Goal: Task Accomplishment & Management: Manage account settings

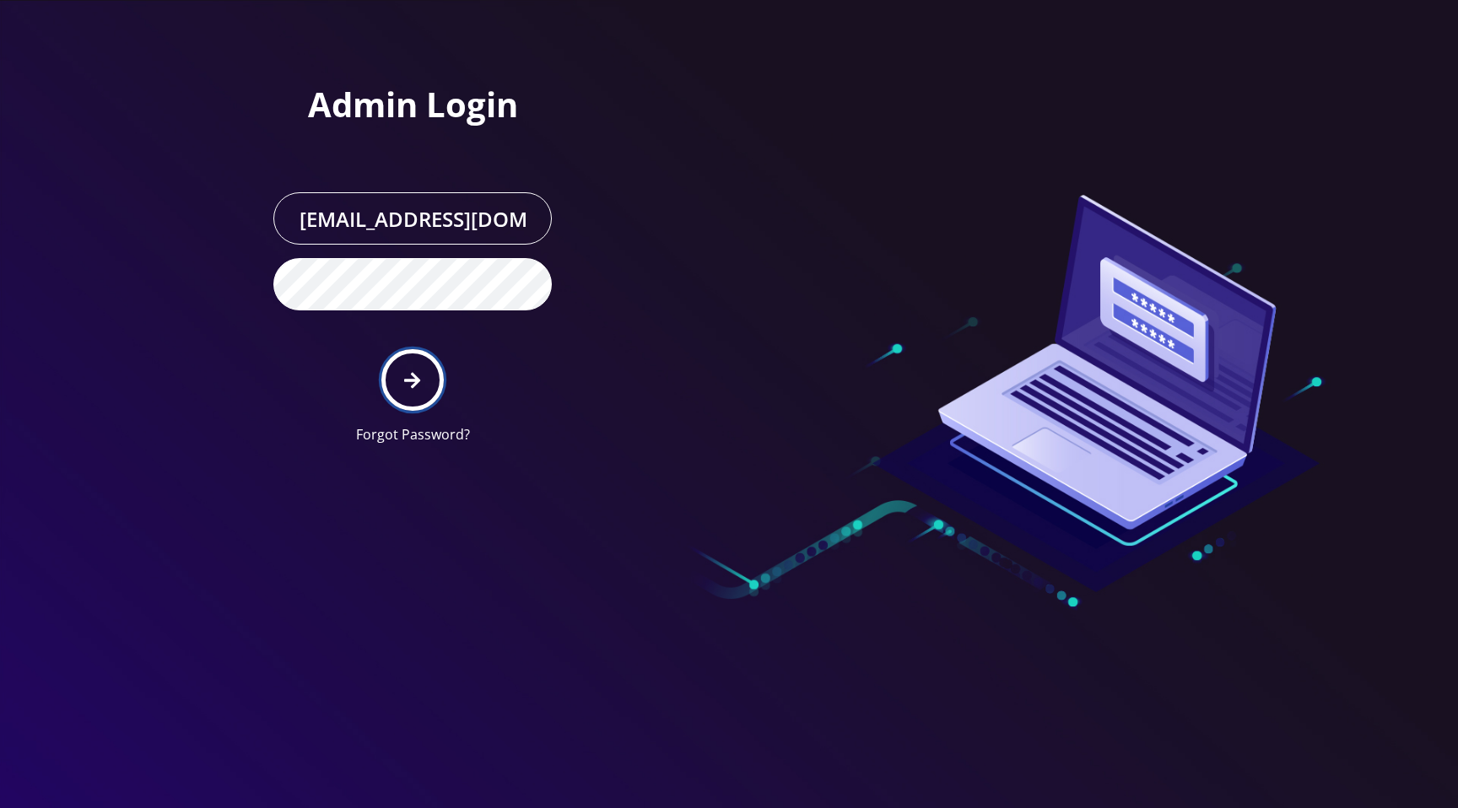
click at [407, 368] on button "submit" at bounding box center [412, 380] width 62 height 62
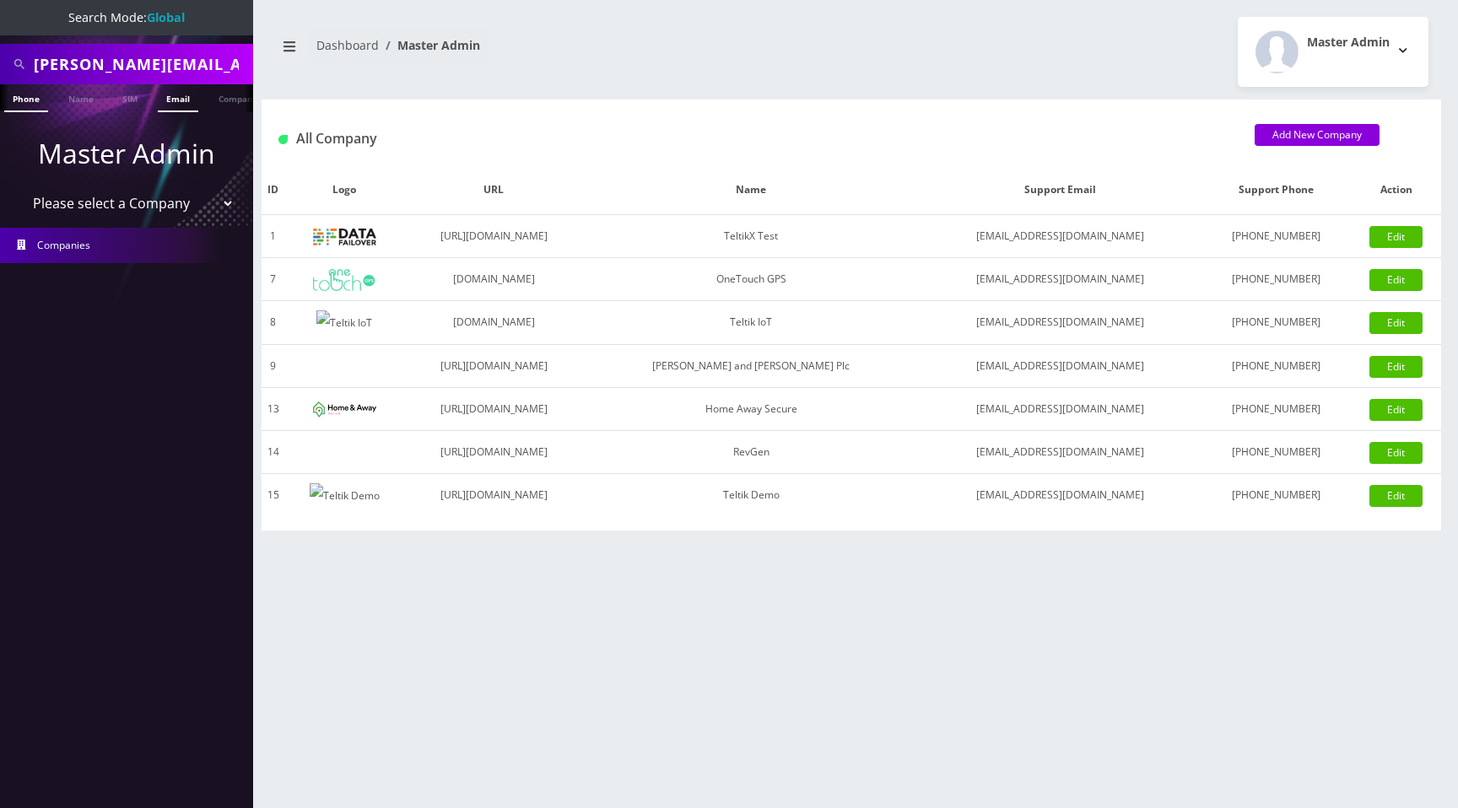
click at [181, 98] on link "Email" at bounding box center [178, 98] width 41 height 28
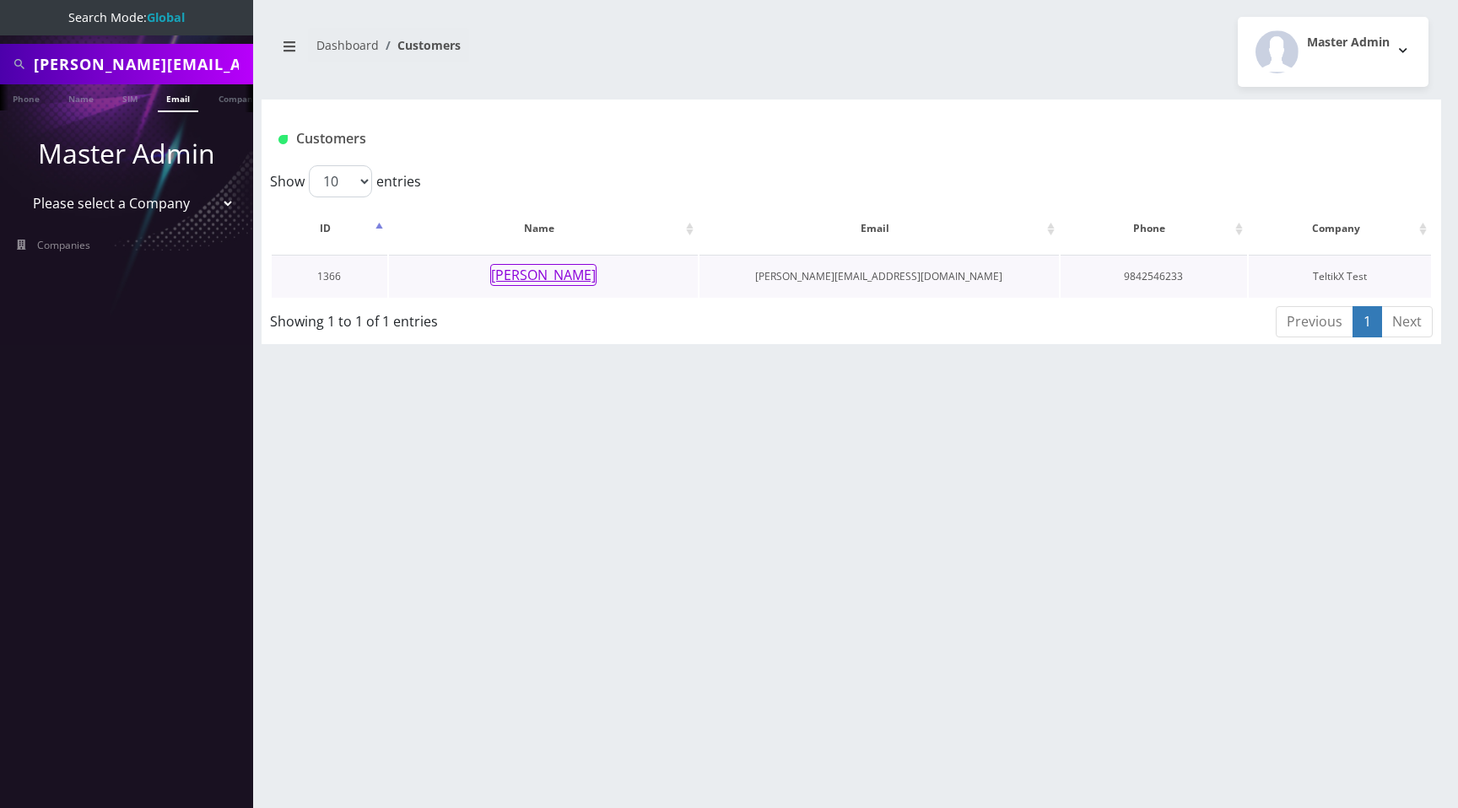
click at [517, 278] on button "[PERSON_NAME]" at bounding box center [543, 275] width 106 height 22
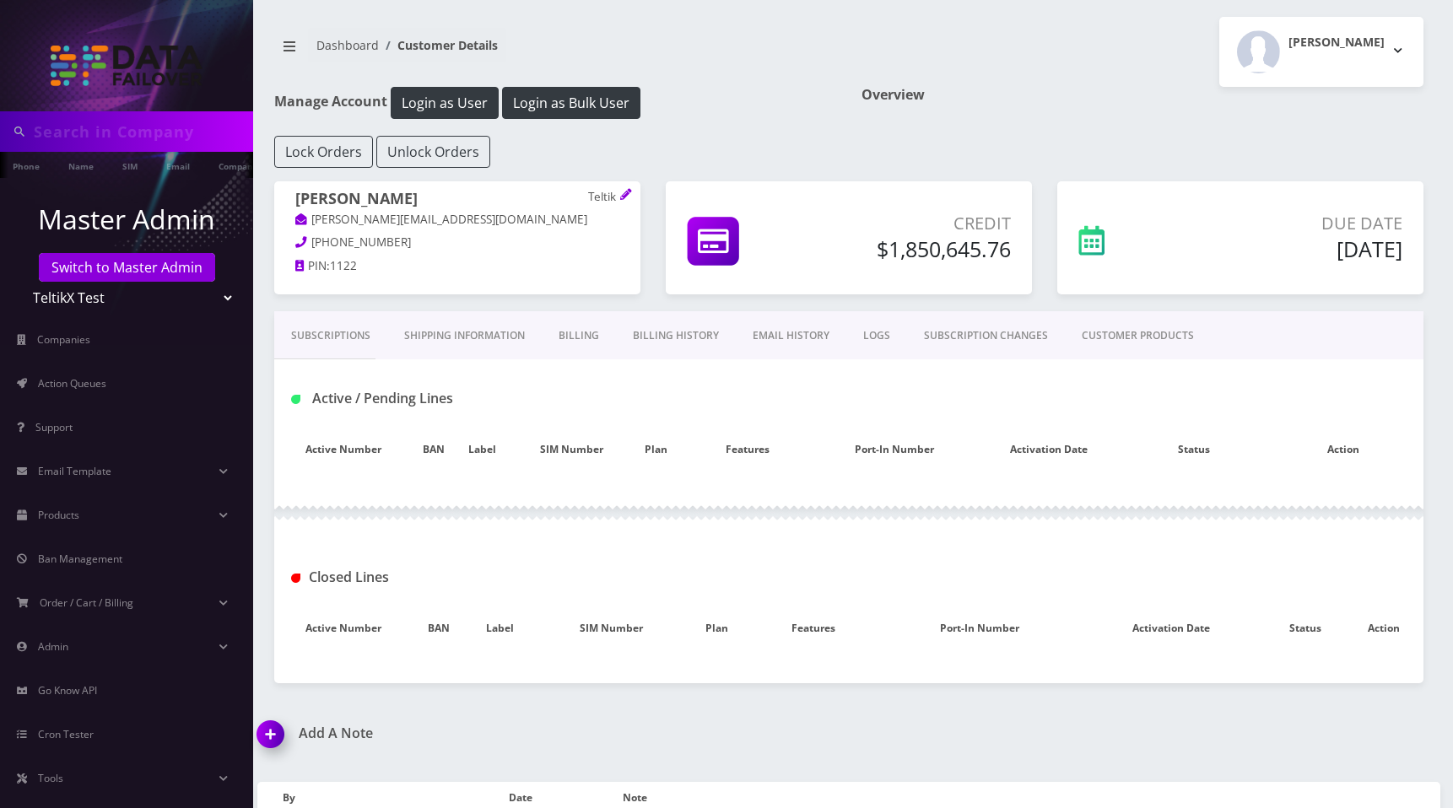
type input "prajwal@britewireless.com"
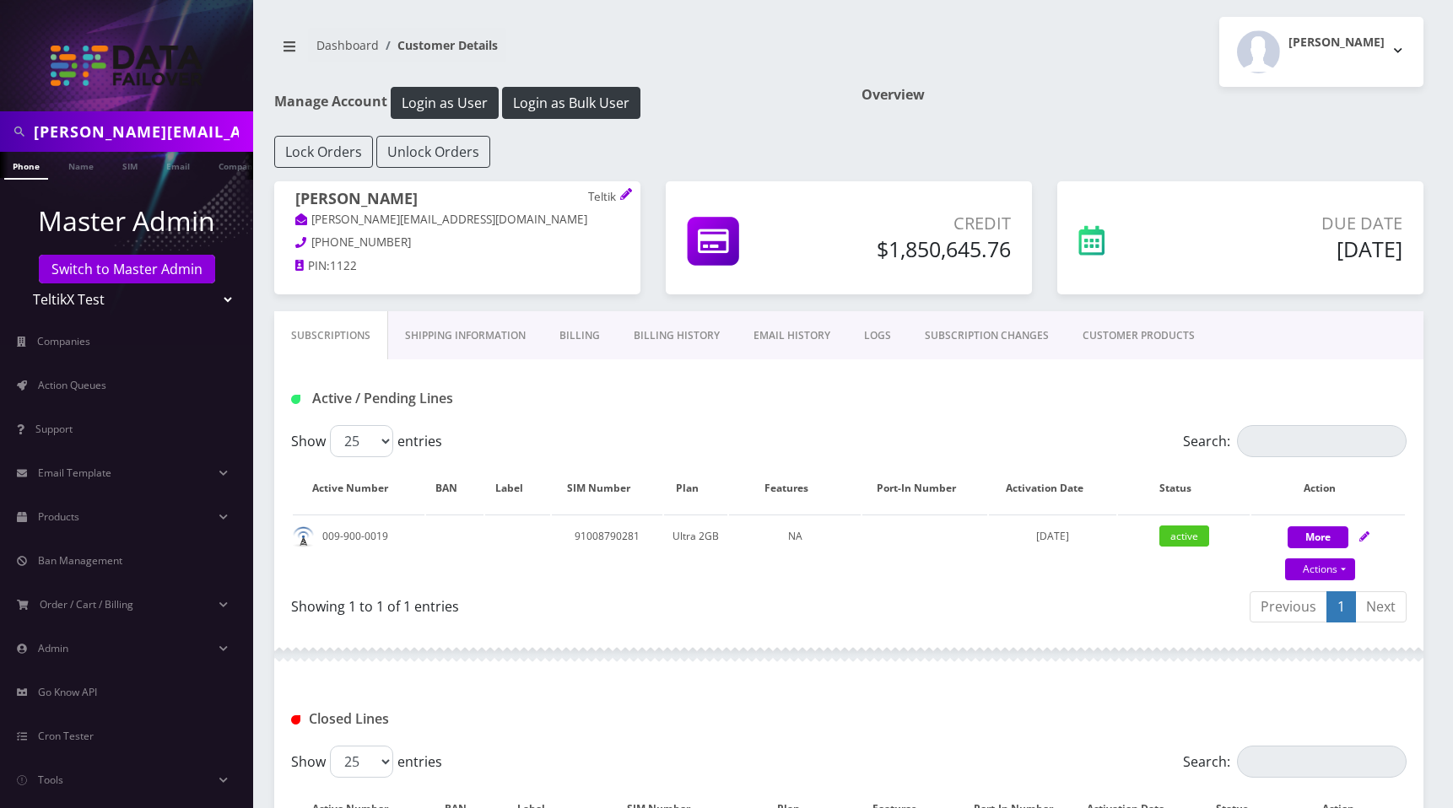
click at [677, 344] on link "Billing History" at bounding box center [677, 335] width 120 height 49
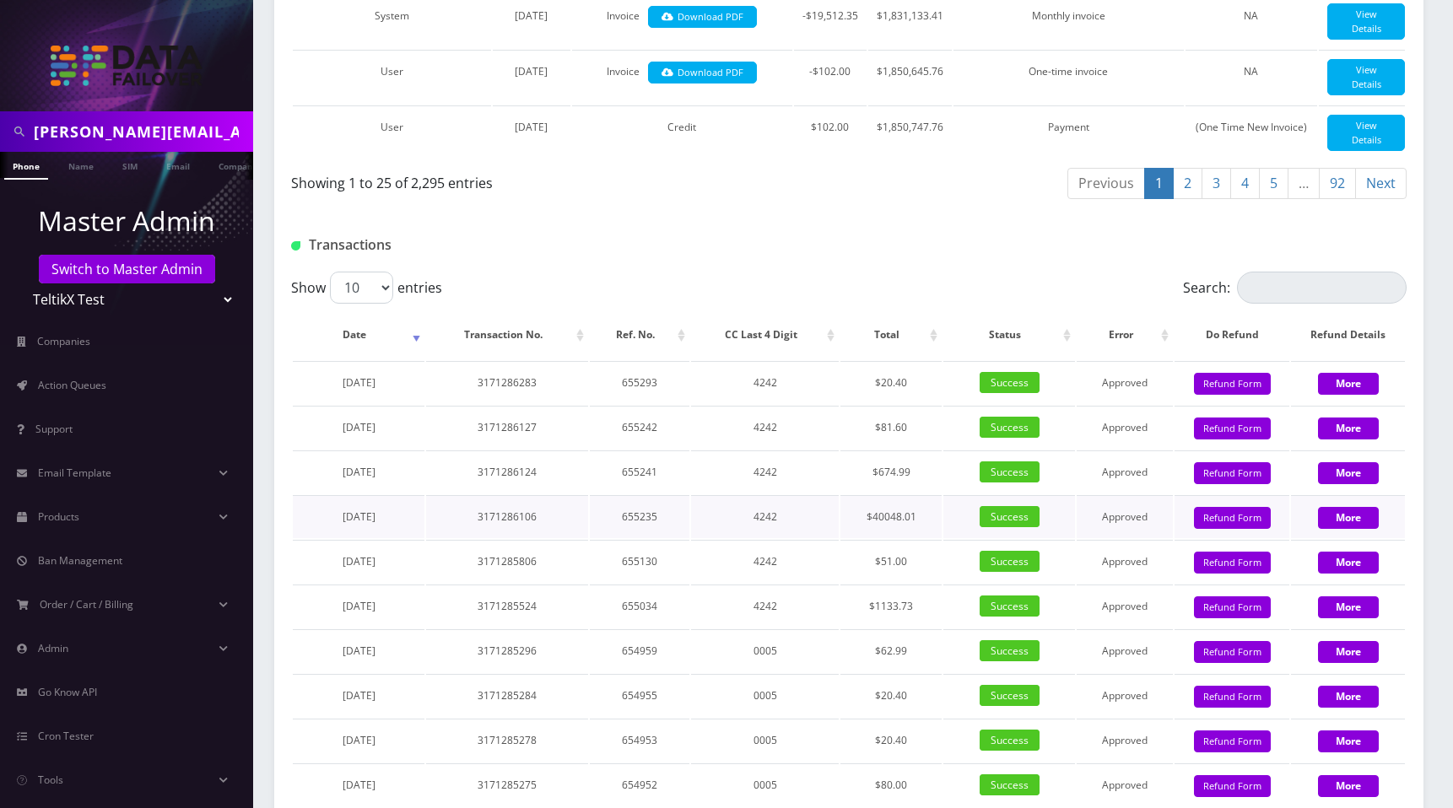
scroll to position [1765, 0]
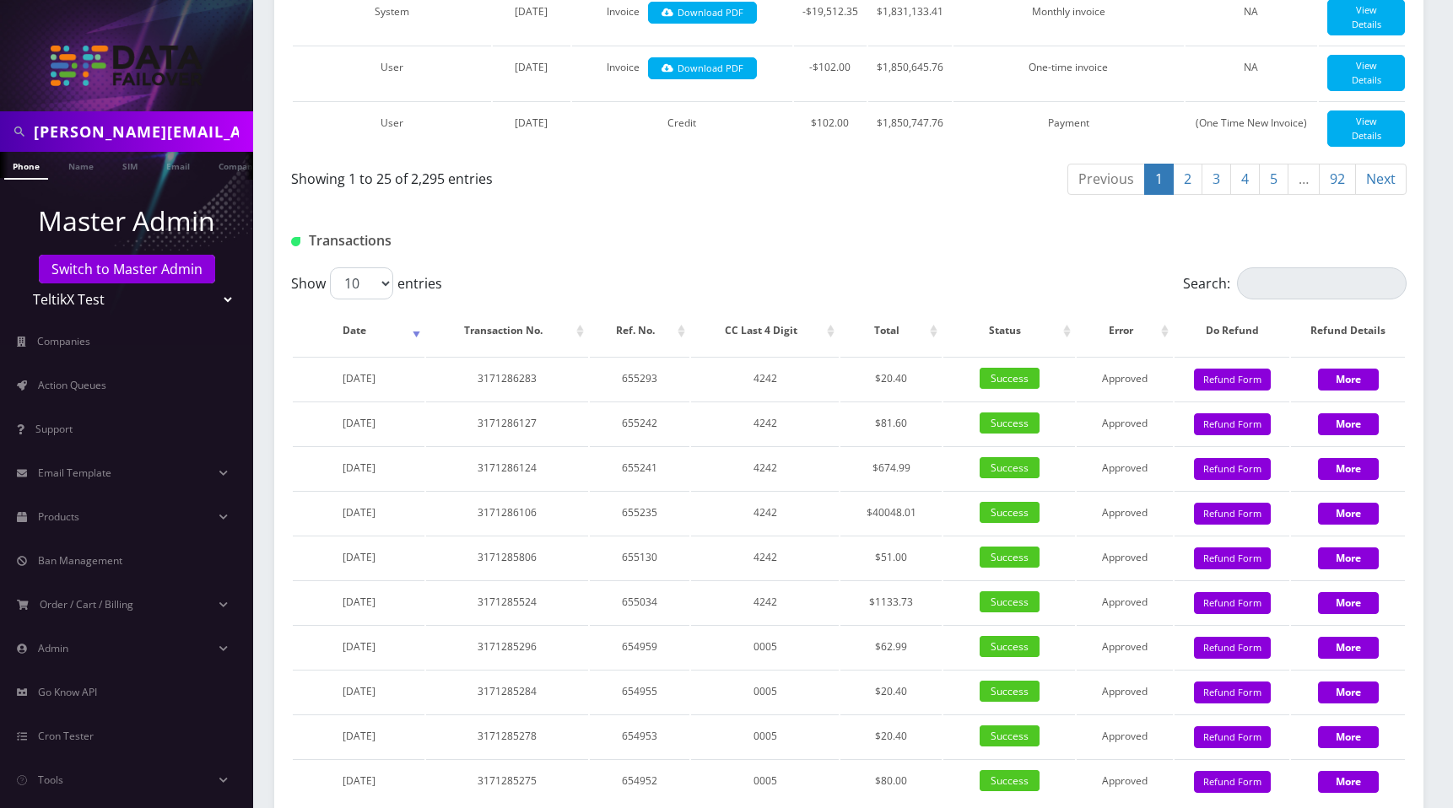
click at [1245, 195] on link "4" at bounding box center [1245, 179] width 30 height 31
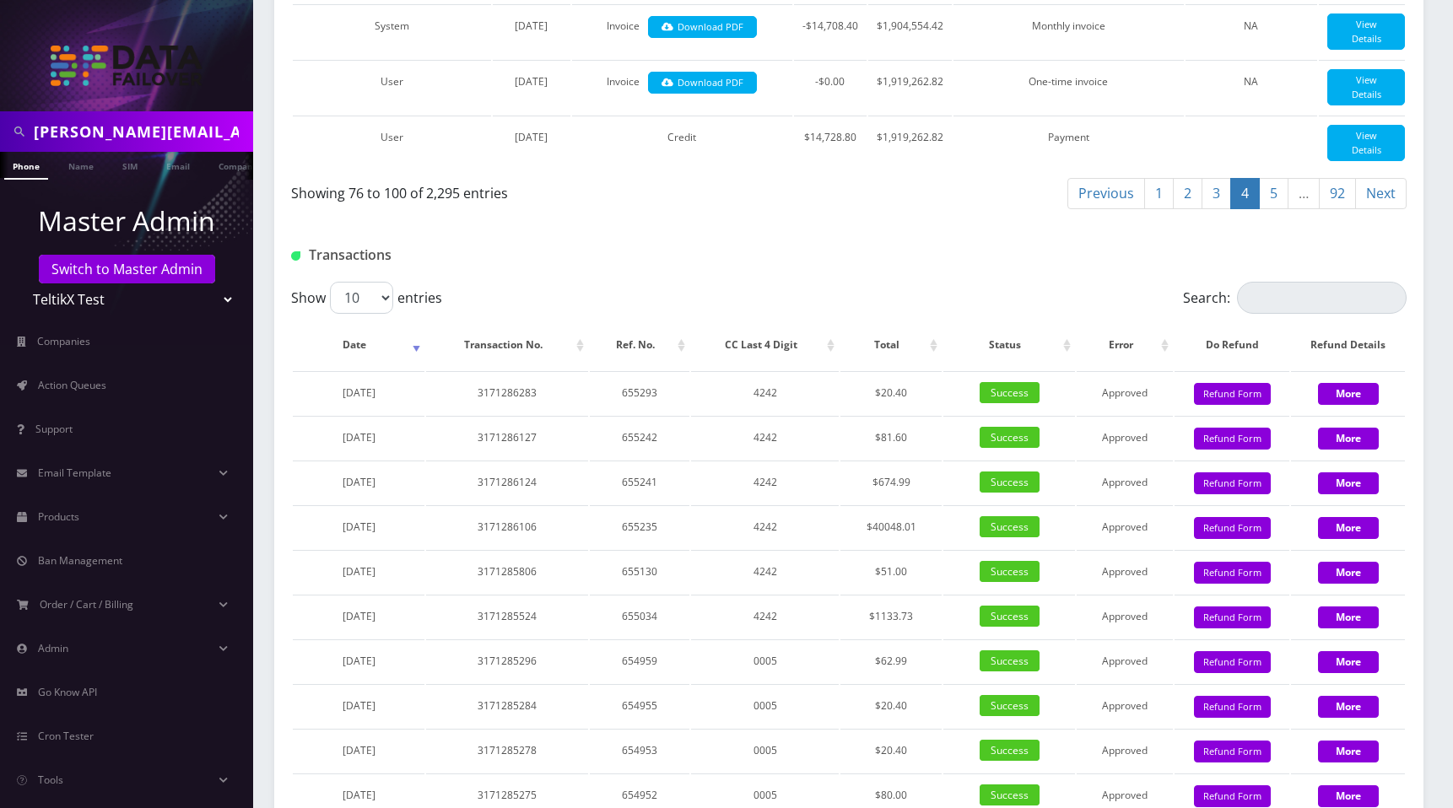
click at [1275, 209] on link "5" at bounding box center [1274, 193] width 30 height 31
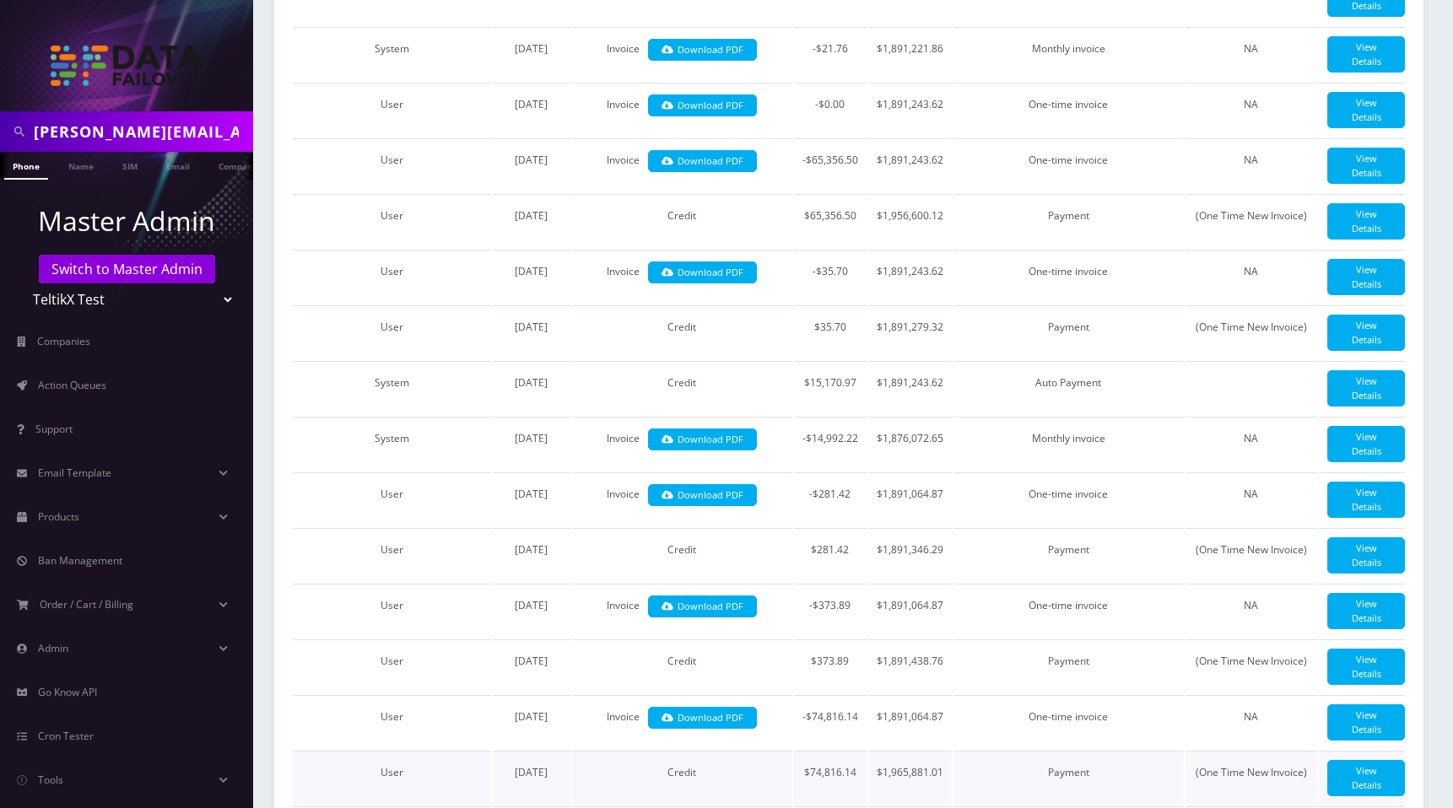
scroll to position [1019, 0]
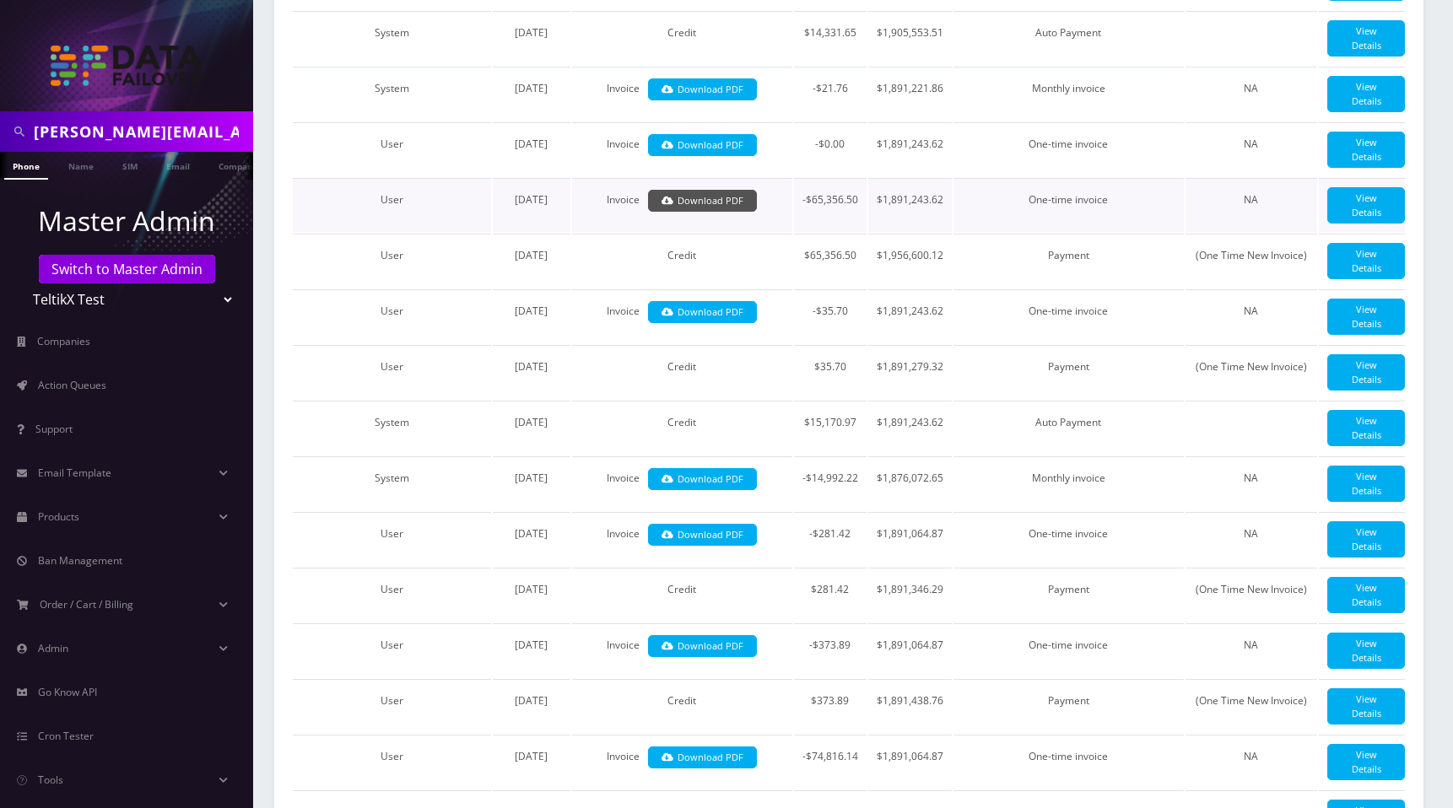
click at [727, 213] on link "Download PDF" at bounding box center [702, 201] width 109 height 23
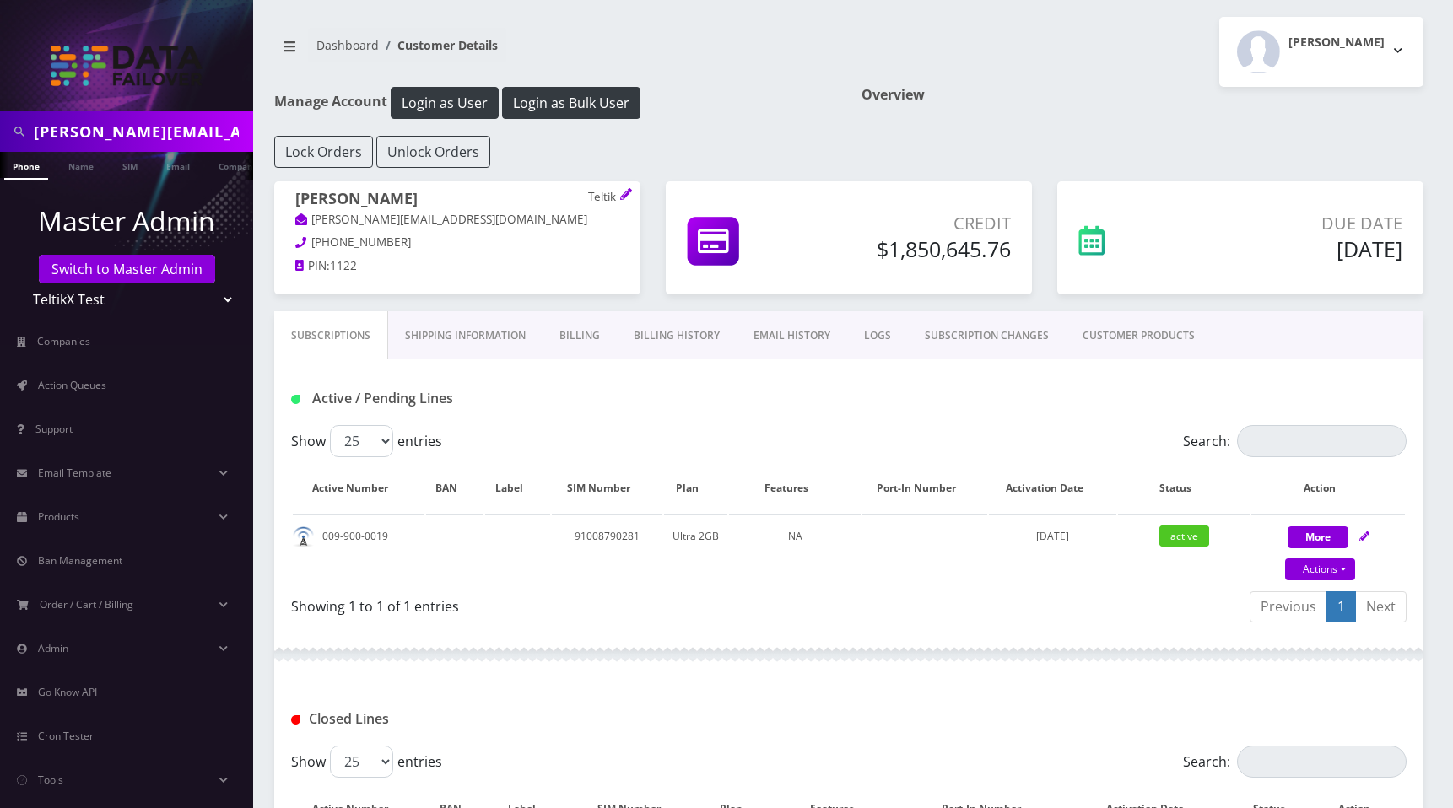
scroll to position [136, 0]
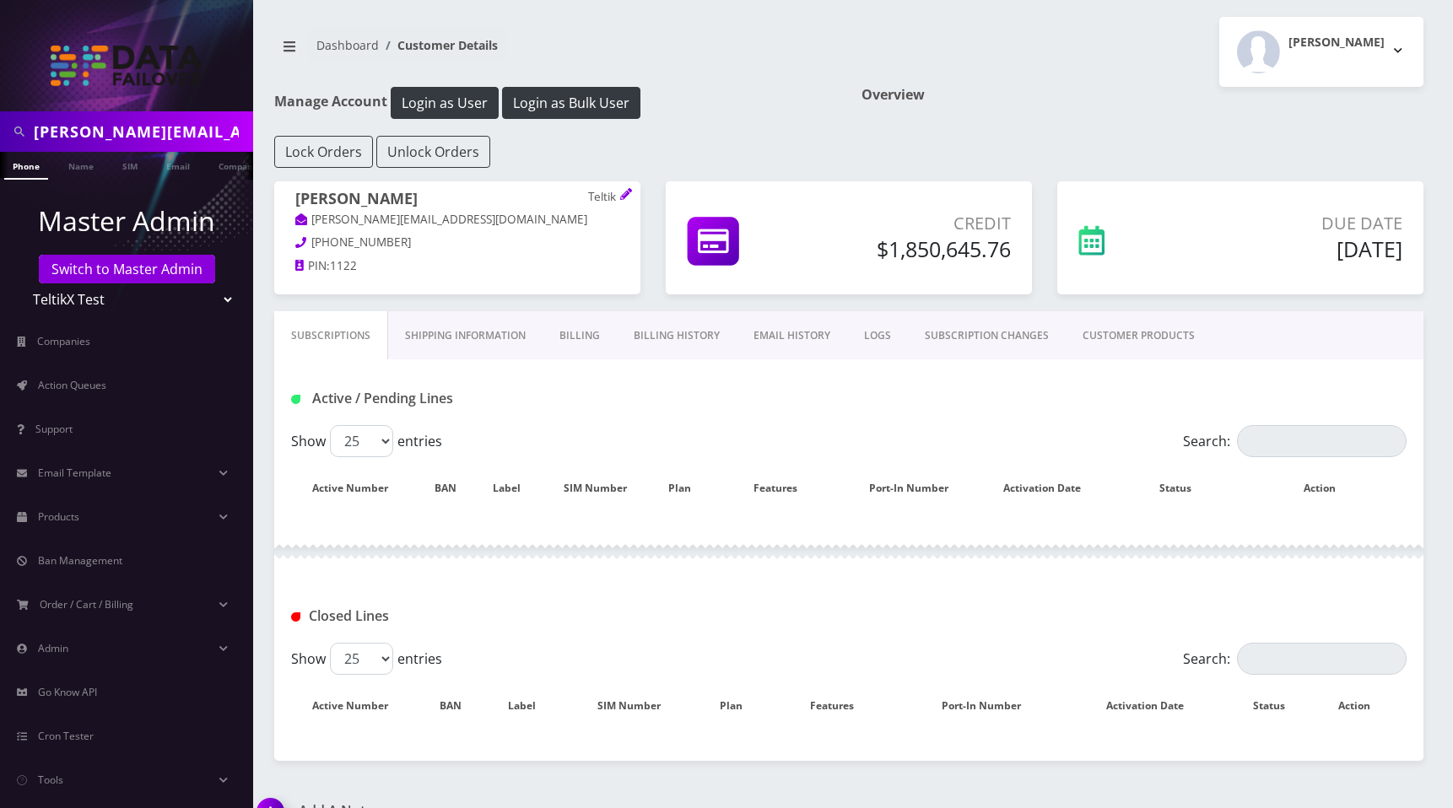
scroll to position [136, 0]
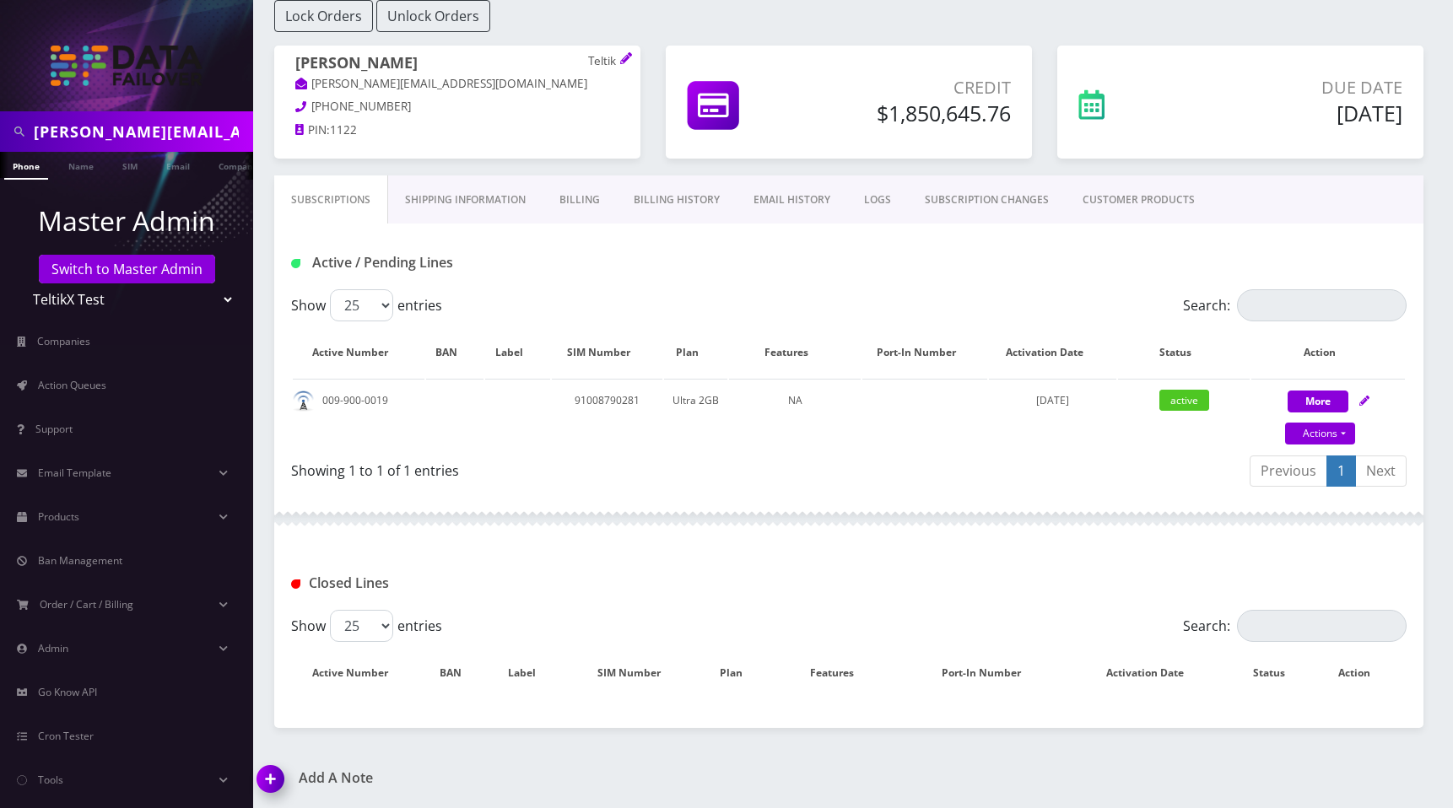
click at [682, 203] on link "Billing History" at bounding box center [677, 200] width 120 height 49
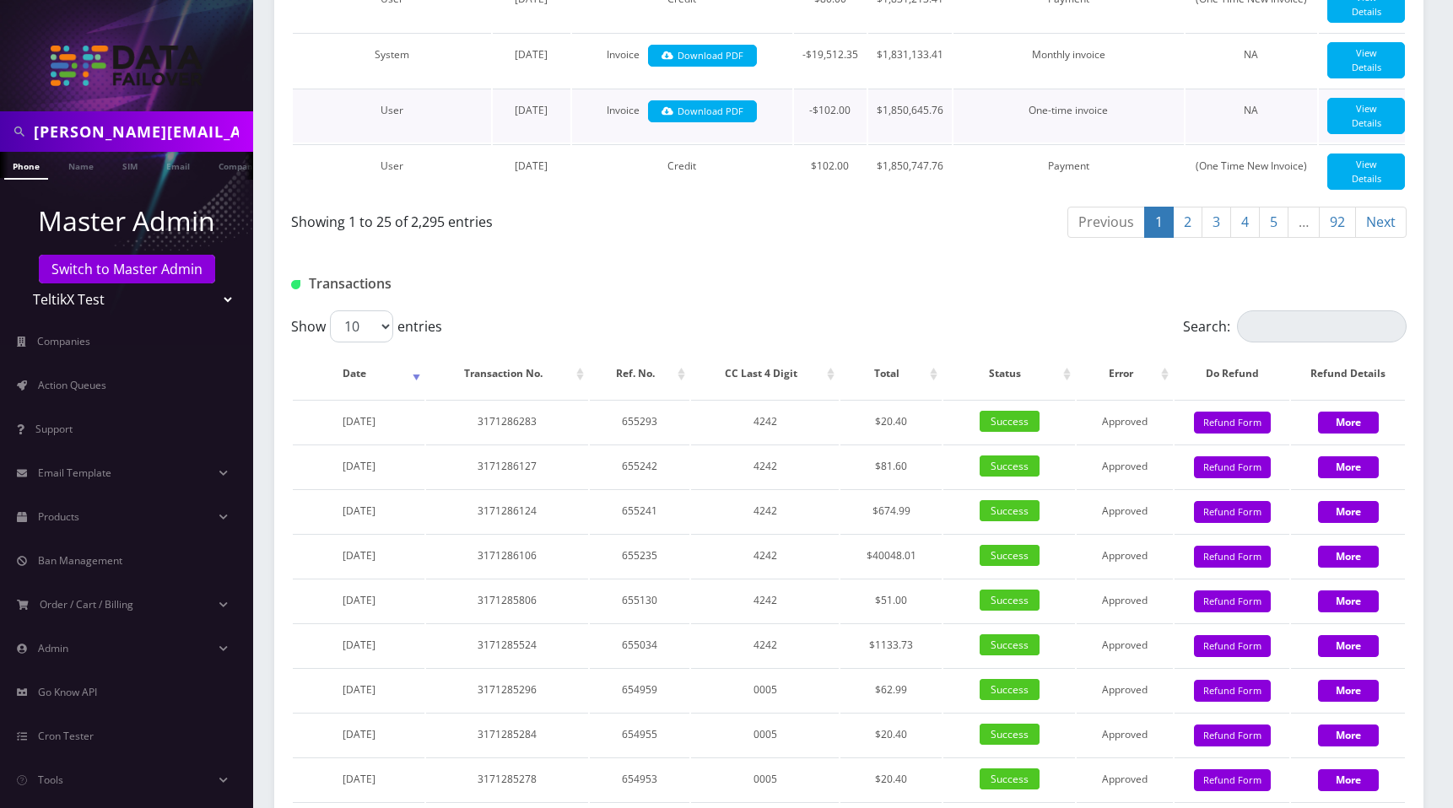
scroll to position [1735, 0]
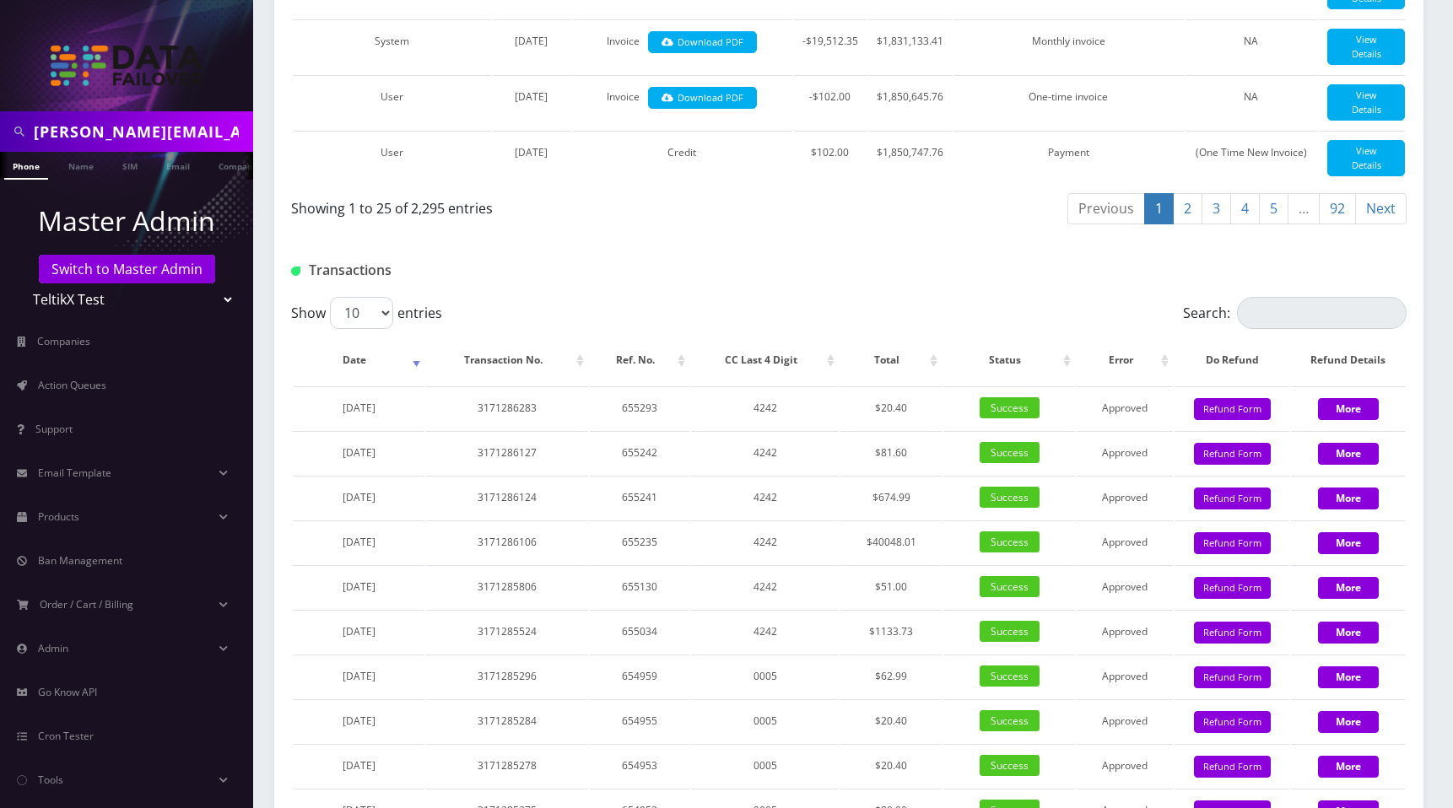
click at [1280, 224] on link "5" at bounding box center [1274, 208] width 30 height 31
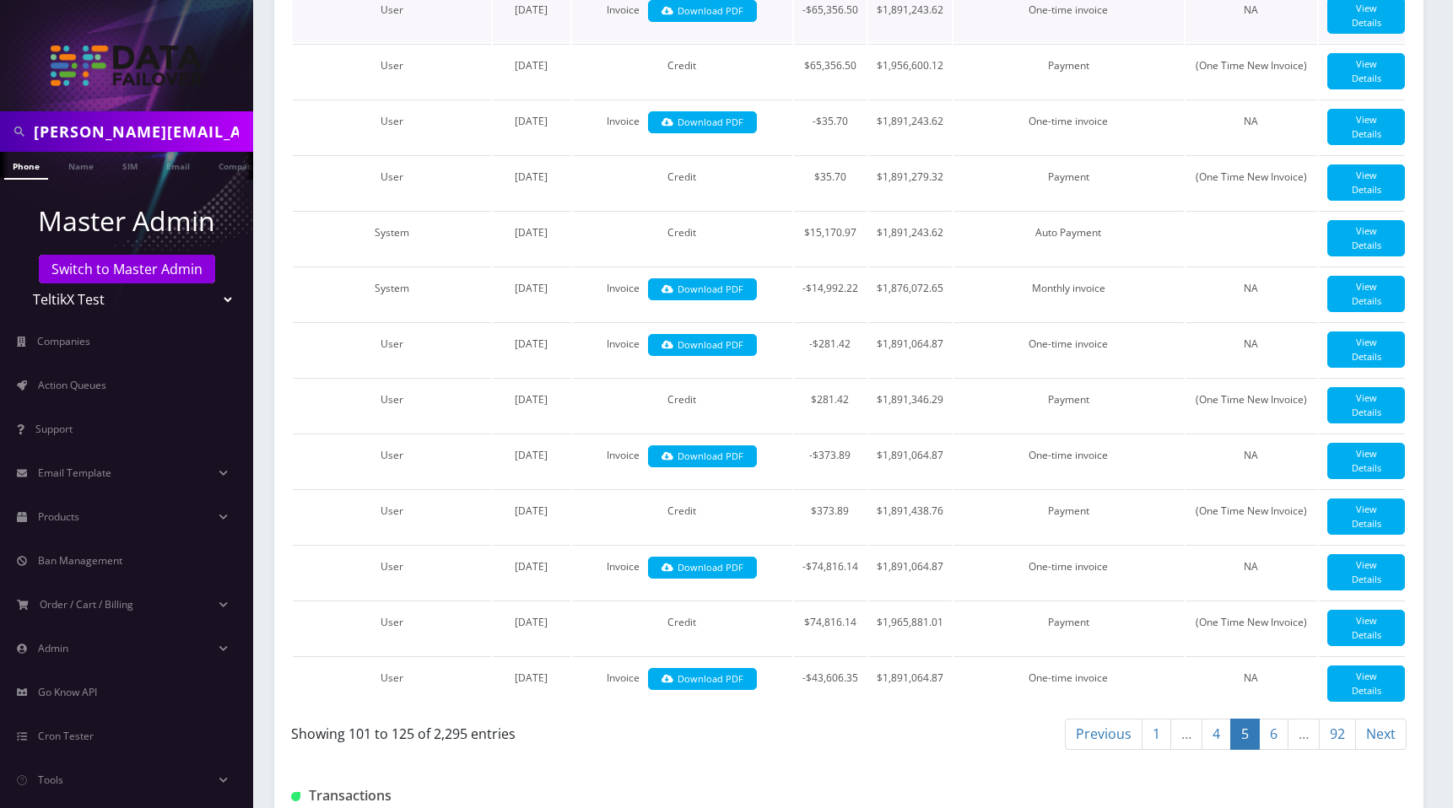
scroll to position [1214, 0]
